Goal: Task Accomplishment & Management: Complete application form

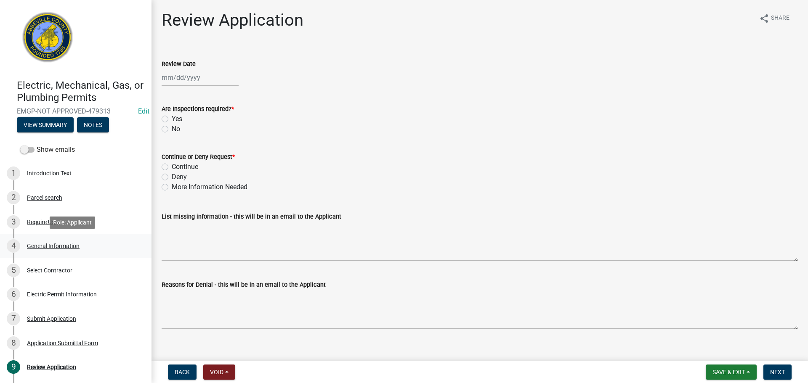
click at [72, 243] on div "General Information" at bounding box center [53, 246] width 53 height 6
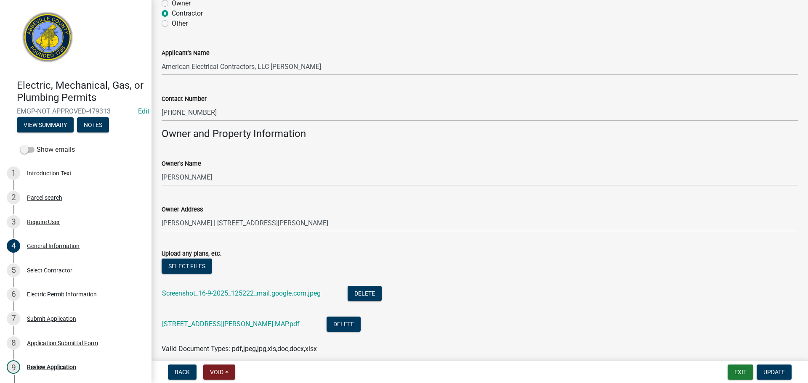
scroll to position [584, 0]
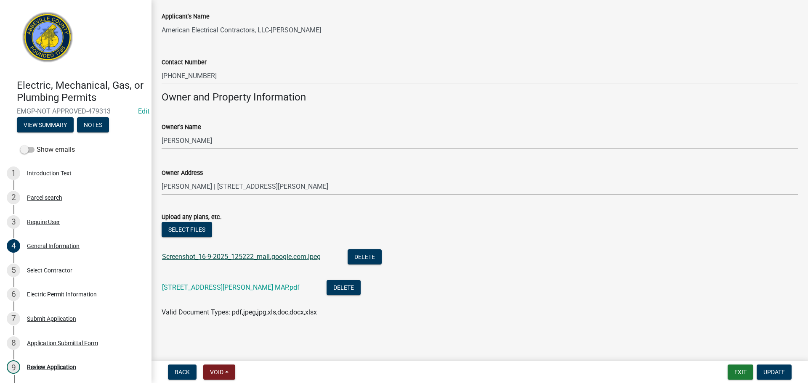
click at [248, 255] on link "Screenshot_16-9-2025_125222_mail.google.com.jpeg" at bounding box center [241, 257] width 159 height 8
click at [195, 289] on link "265 Old Douglas Mill Rd MAP.pdf" at bounding box center [231, 288] width 138 height 8
click at [64, 269] on div "Select Contractor" at bounding box center [49, 271] width 45 height 6
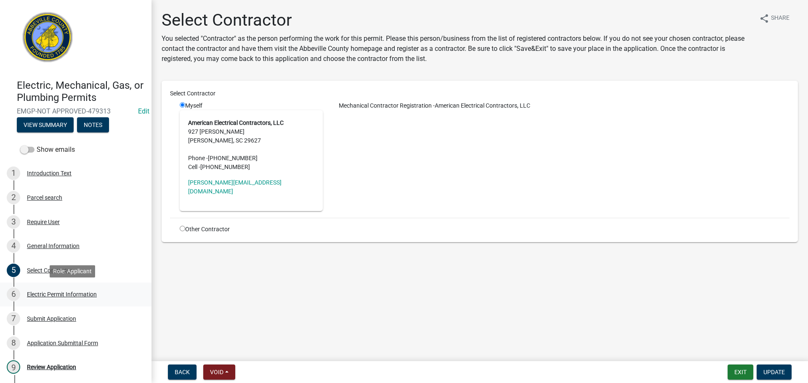
click at [61, 293] on div "Electric Permit Information" at bounding box center [62, 295] width 70 height 6
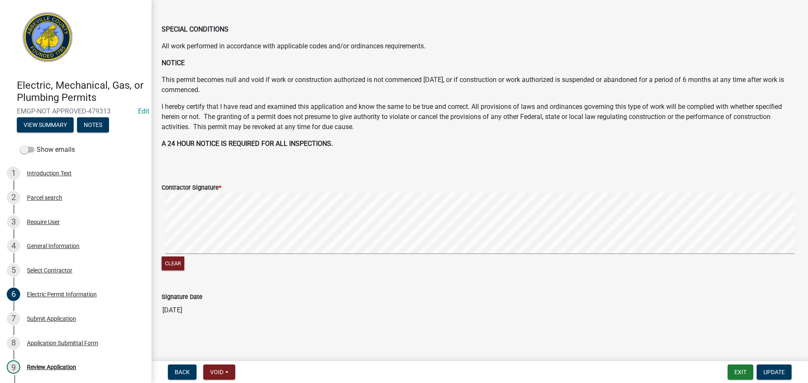
scroll to position [384, 0]
click at [65, 324] on div "7 Submit Application" at bounding box center [72, 318] width 131 height 13
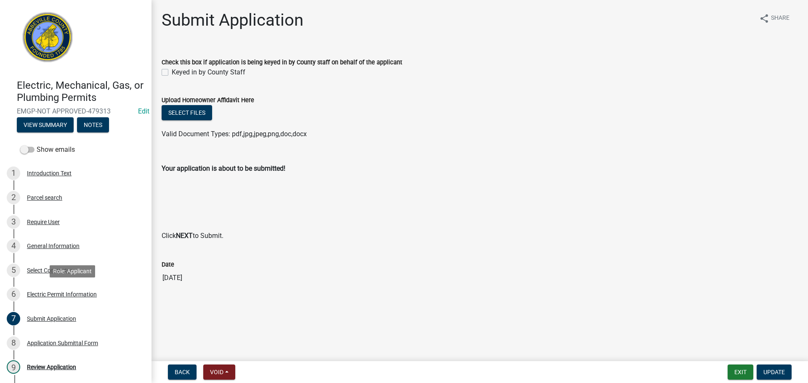
click at [56, 293] on div "Electric Permit Information" at bounding box center [62, 295] width 70 height 6
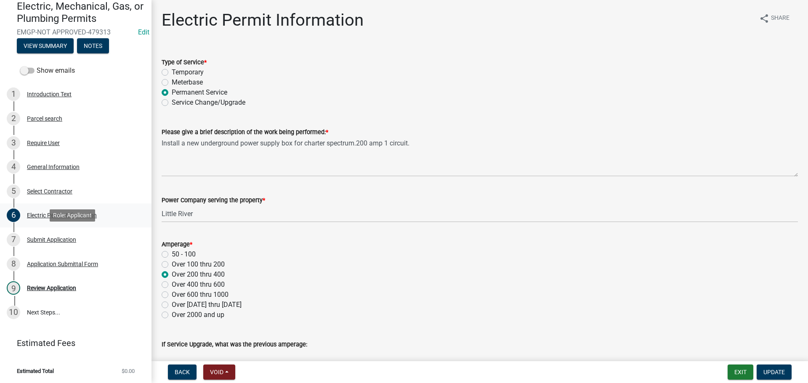
scroll to position [80, 0]
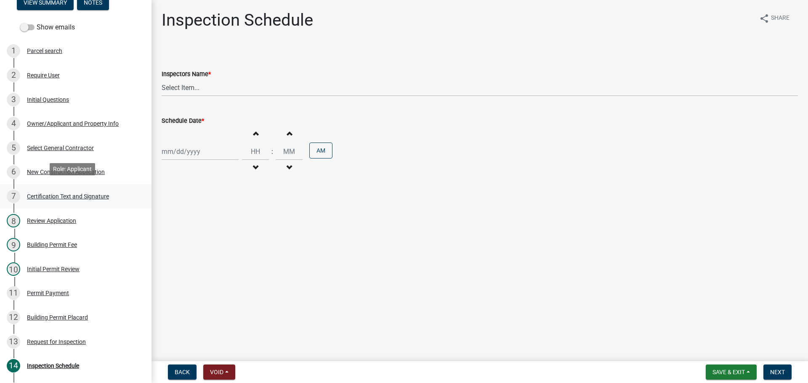
scroll to position [126, 0]
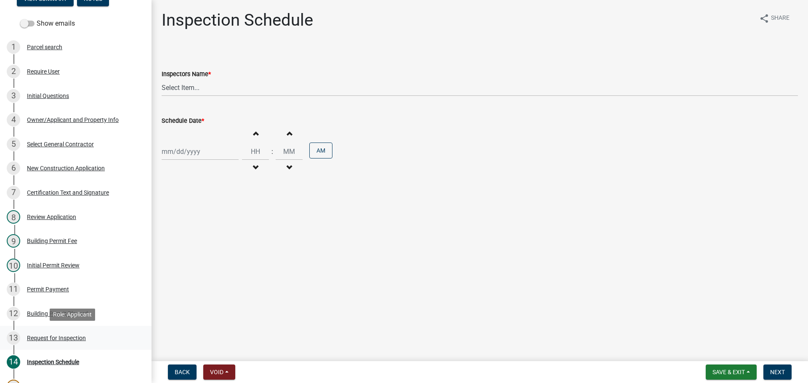
click at [63, 336] on div "Request for Inspection" at bounding box center [56, 338] width 59 height 6
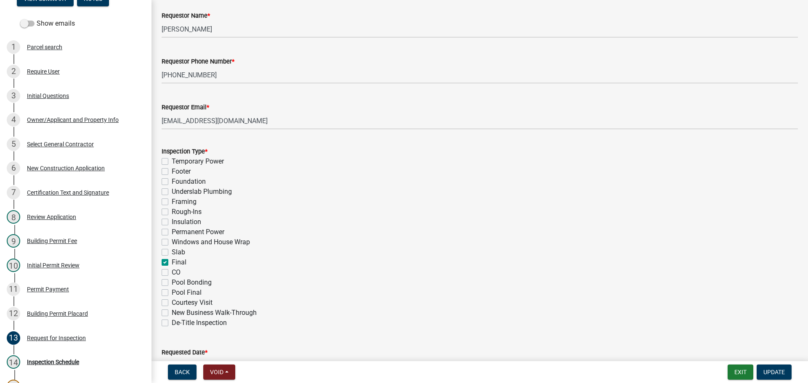
scroll to position [245, 0]
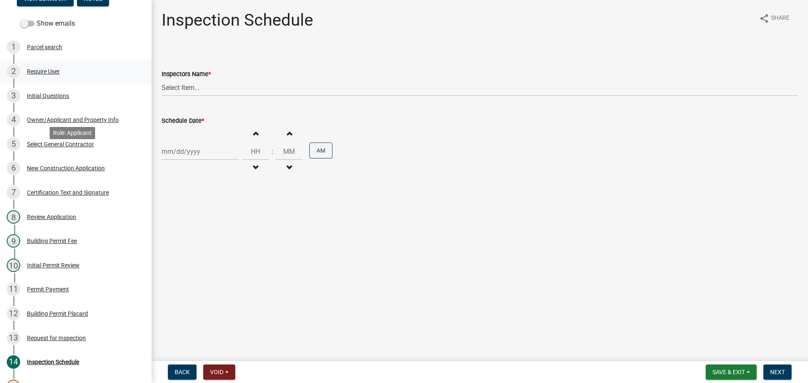
scroll to position [244, 0]
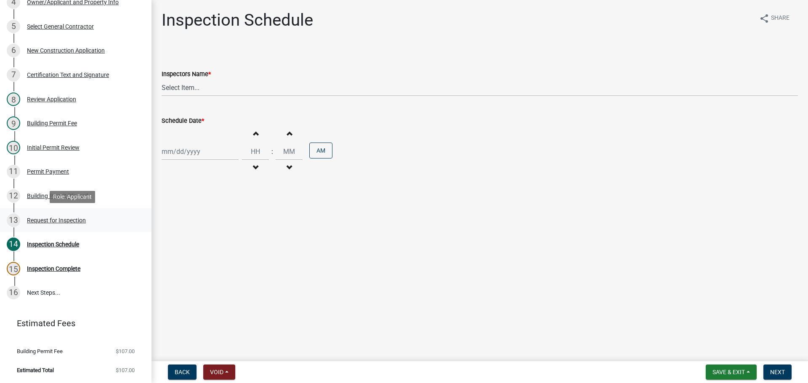
click at [54, 219] on div "Request for Inspection" at bounding box center [56, 221] width 59 height 6
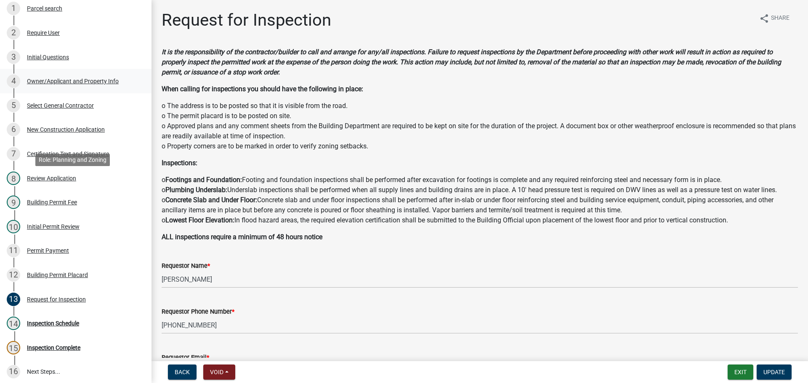
scroll to position [160, 0]
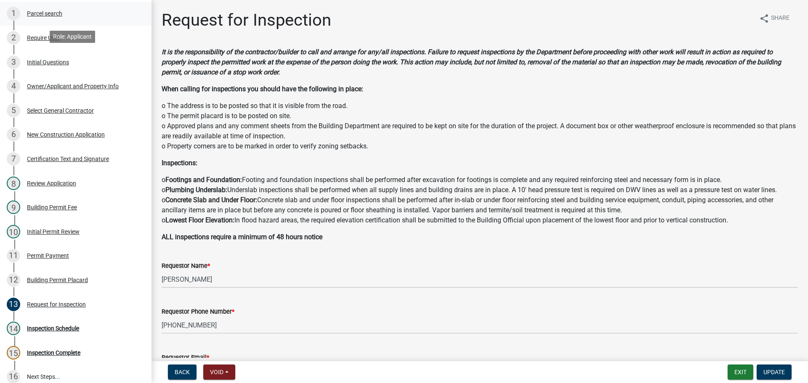
click at [58, 14] on div "Parcel search" at bounding box center [44, 14] width 35 height 6
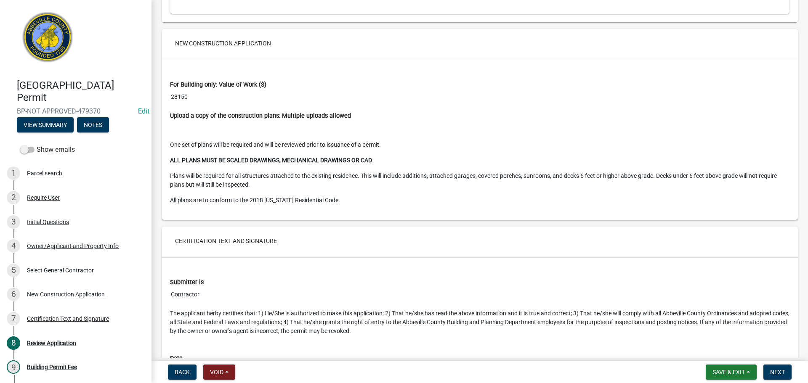
scroll to position [1599, 0]
click at [780, 369] on span "Next" at bounding box center [777, 372] width 15 height 7
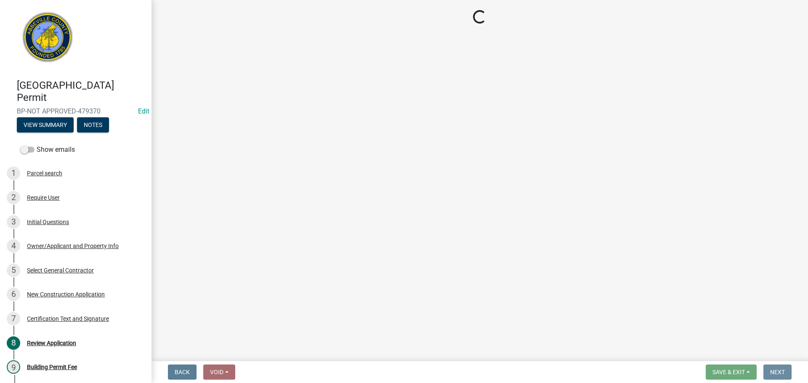
scroll to position [0, 0]
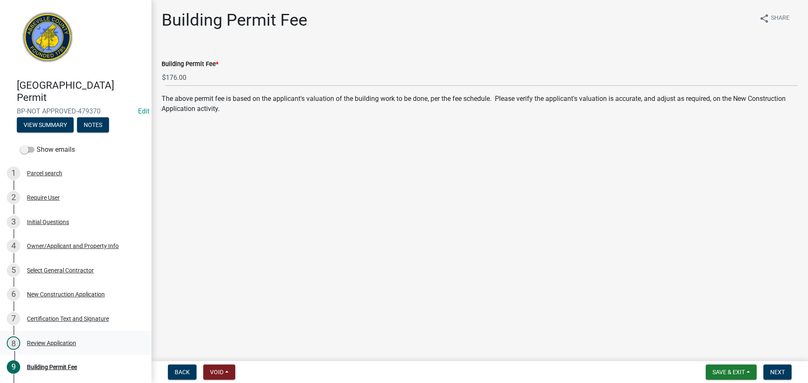
click at [62, 339] on div "8 Review Application" at bounding box center [72, 343] width 131 height 13
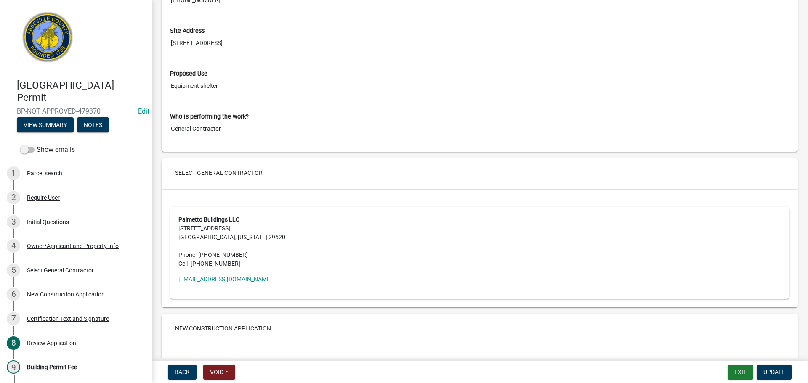
scroll to position [1431, 0]
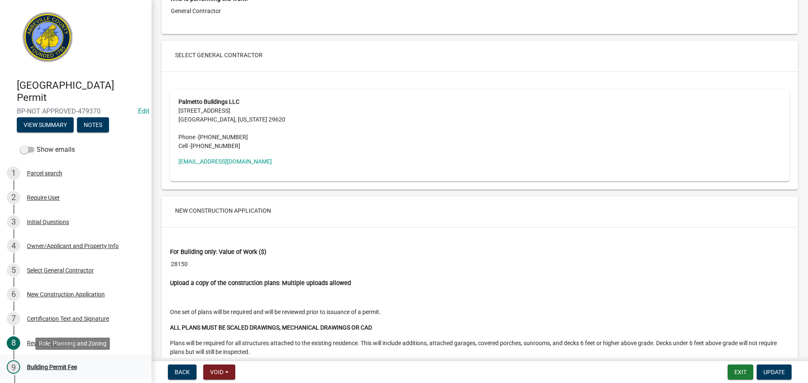
click at [67, 368] on div "Building Permit Fee" at bounding box center [52, 367] width 50 height 6
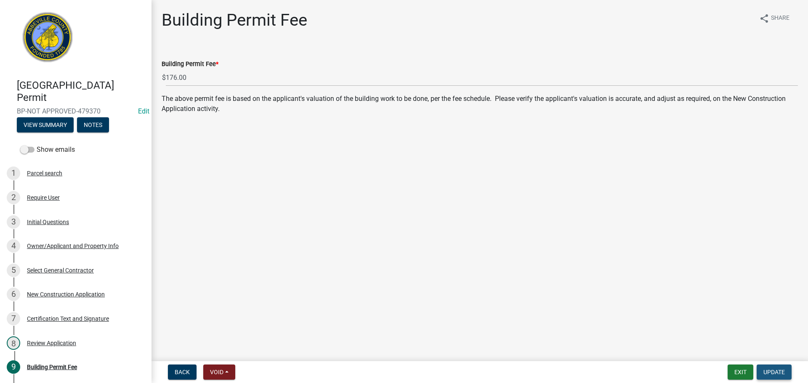
click at [782, 366] on button "Update" at bounding box center [774, 372] width 35 height 15
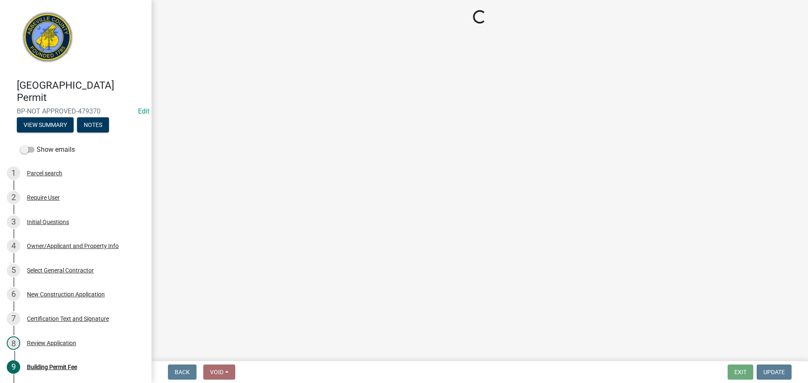
select select "3: 3"
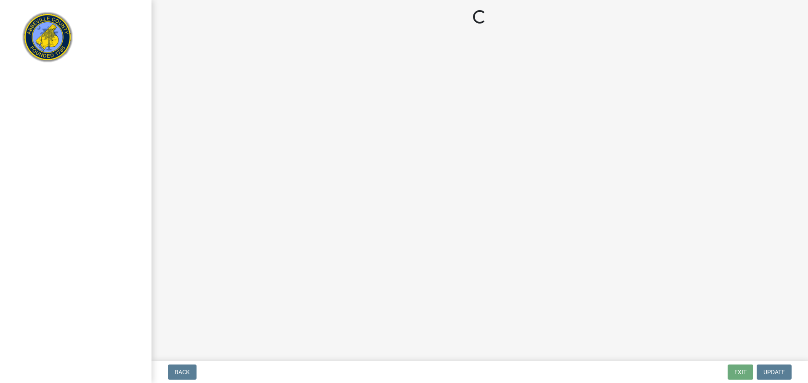
select select "3: 3"
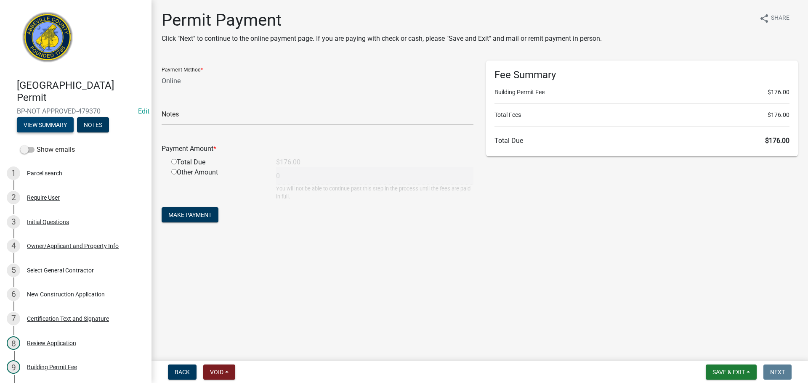
click at [52, 122] on button "View Summary" at bounding box center [45, 124] width 57 height 15
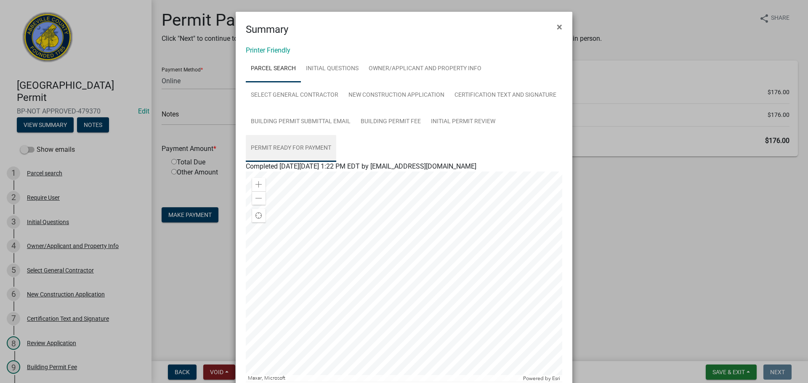
click at [306, 145] on link "Permit Ready for Payment" at bounding box center [291, 148] width 90 height 27
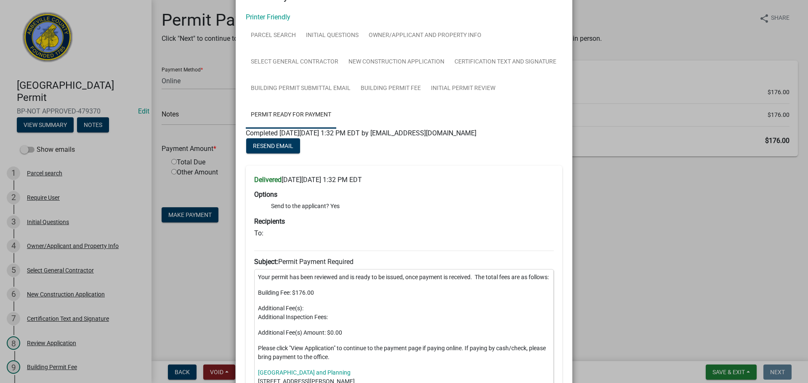
scroll to position [84, 0]
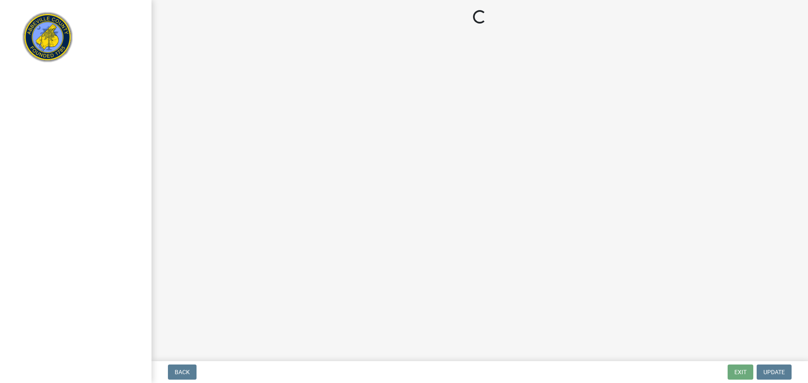
select select "3: 3"
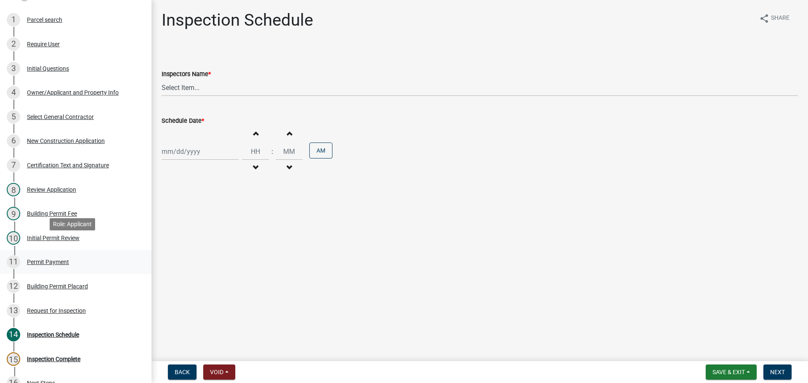
scroll to position [168, 0]
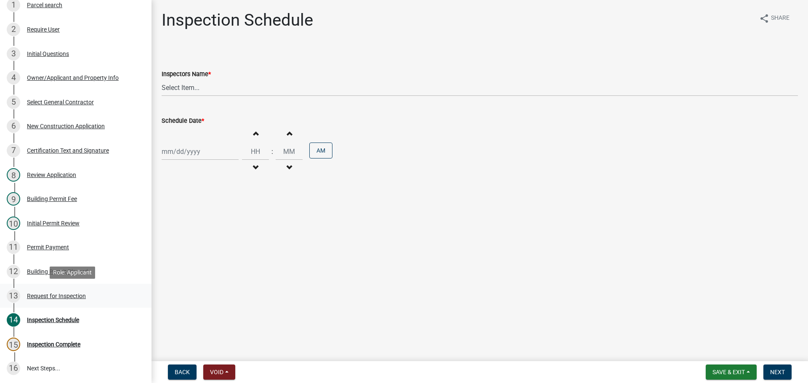
click at [65, 291] on div "13 Request for Inspection" at bounding box center [72, 296] width 131 height 13
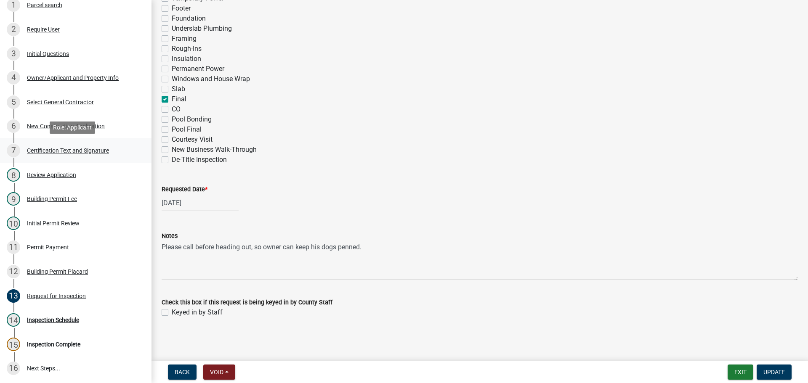
scroll to position [42, 0]
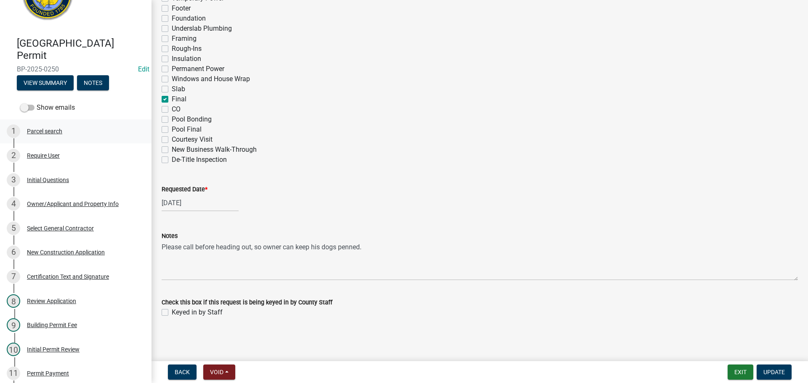
click at [53, 132] on div "Parcel search" at bounding box center [44, 131] width 35 height 6
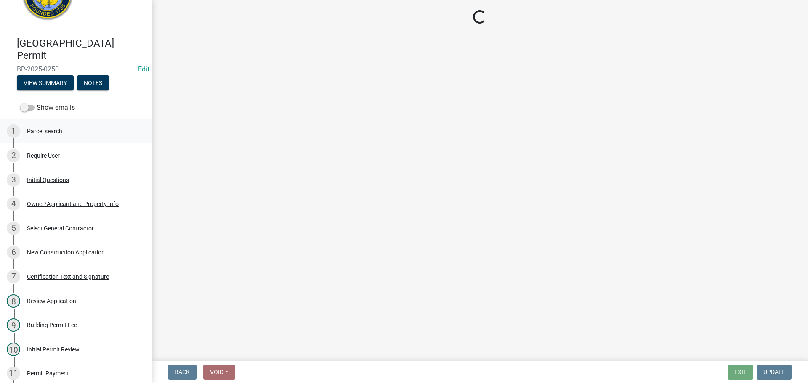
scroll to position [0, 0]
